Goal: Task Accomplishment & Management: Manage account settings

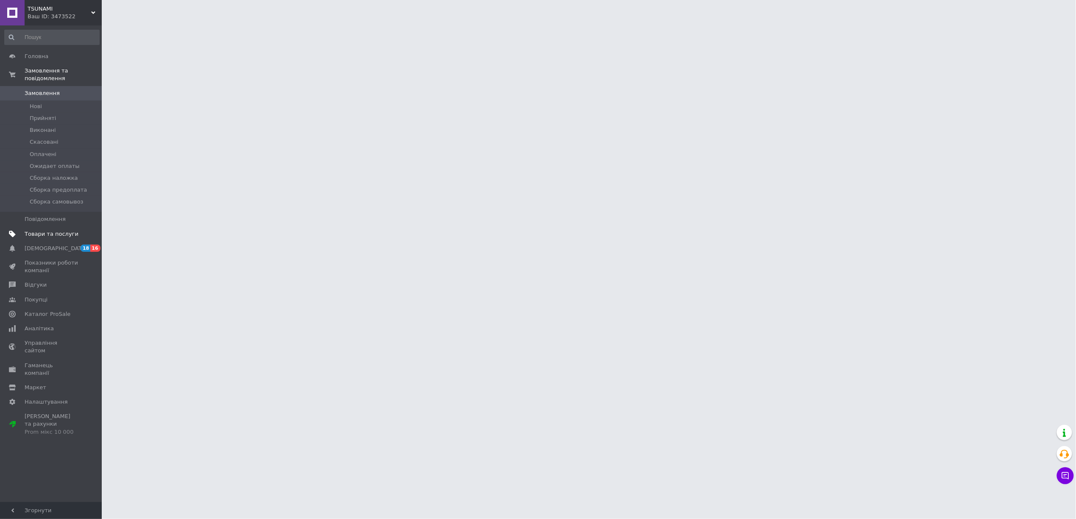
click at [56, 230] on span "Товари та послуги" at bounding box center [52, 234] width 54 height 8
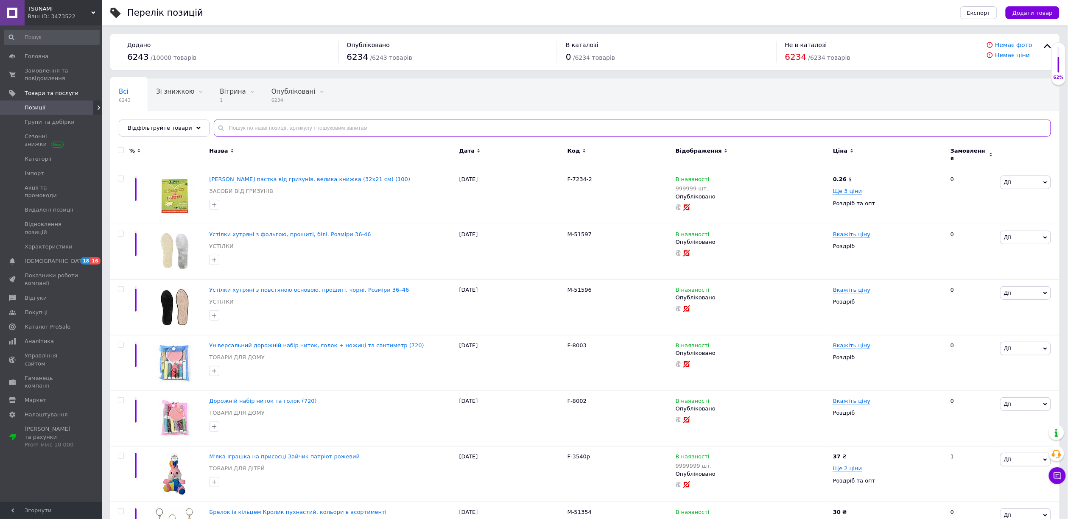
click at [309, 122] on input "text" at bounding box center [632, 128] width 837 height 17
paste input "Сушарка для взуття металева Y-32-10314"
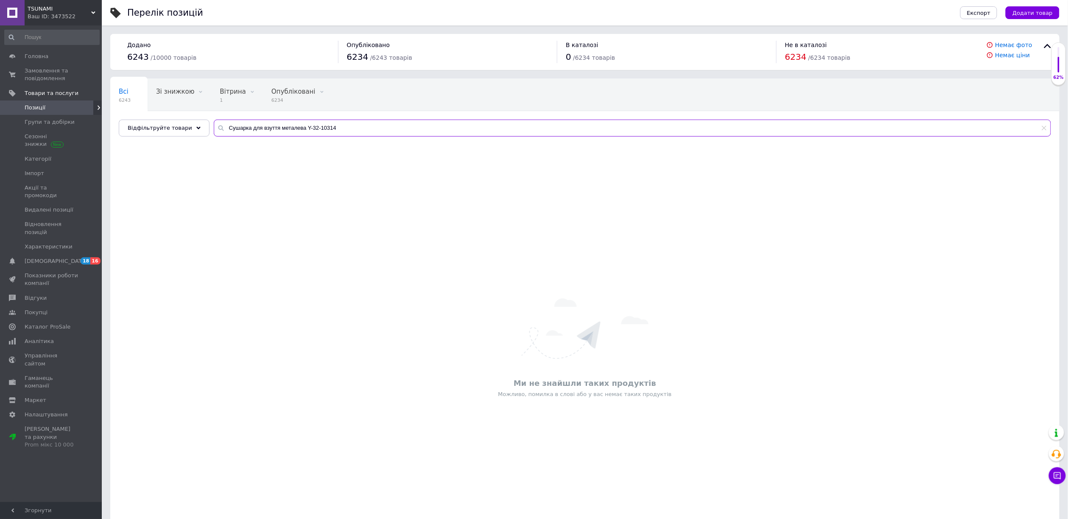
click at [299, 126] on input "Сушарка для взуття металева Y-32-10314" at bounding box center [632, 128] width 837 height 17
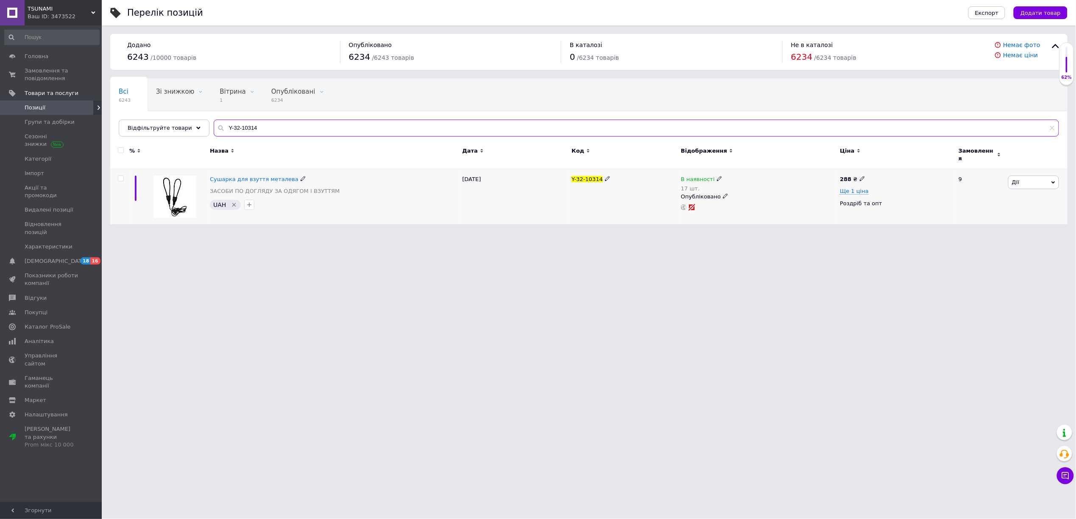
type input "Y-32-10314"
click at [717, 176] on icon at bounding box center [719, 178] width 5 height 5
click at [663, 230] on li "Немає в наявності" at bounding box center [687, 236] width 81 height 12
click at [675, 255] on input "17" at bounding box center [679, 251] width 64 height 17
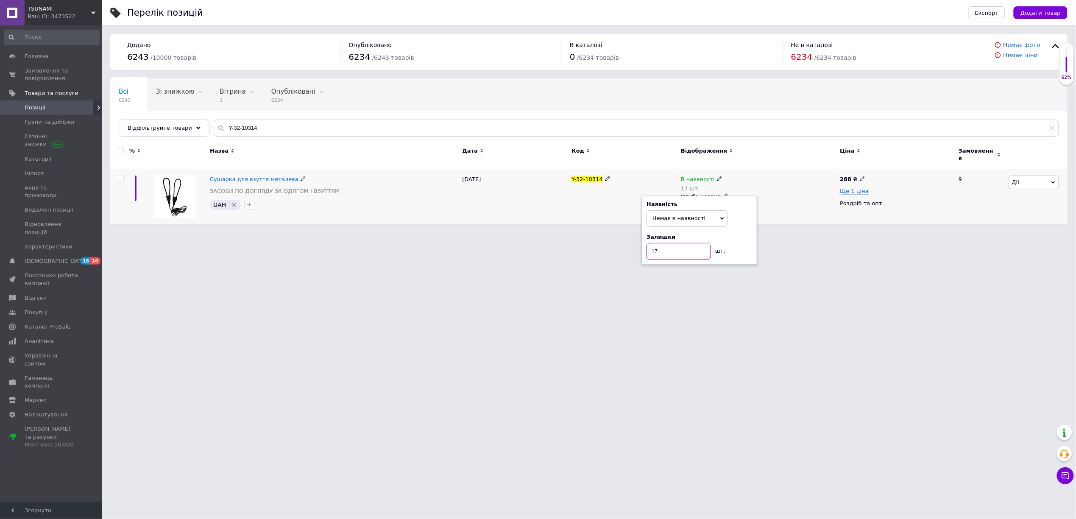
type input "0"
click at [48, 75] on span "Замовлення та повідомлення" at bounding box center [52, 74] width 54 height 15
